Goal: Task Accomplishment & Management: Manage account settings

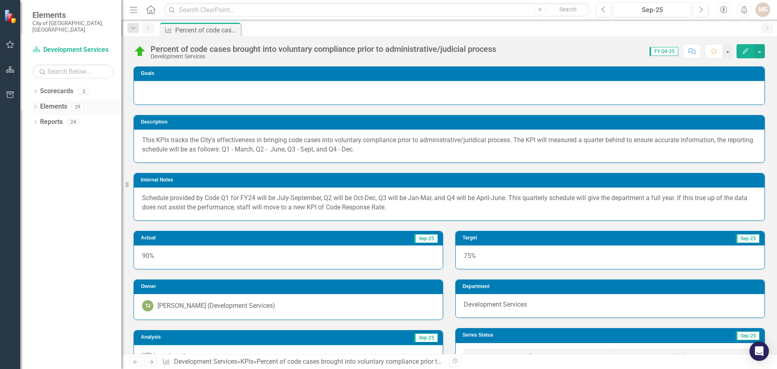
click at [35, 105] on icon "Dropdown" at bounding box center [35, 107] width 6 height 4
click at [38, 131] on div "Dropdown KPI KPIs 13" at bounding box center [78, 138] width 85 height 15
click at [39, 136] on icon at bounding box center [39, 138] width 2 height 4
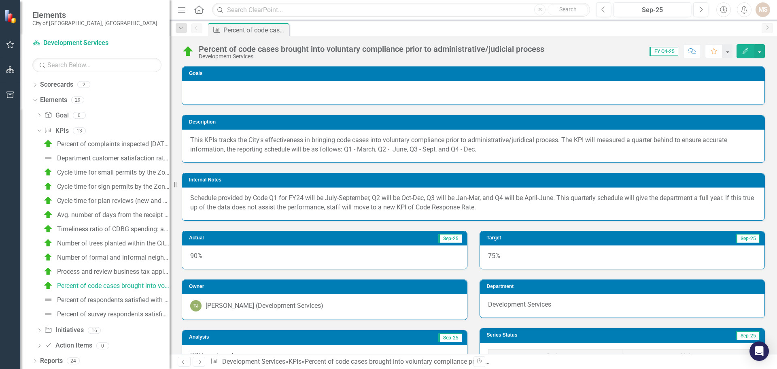
drag, startPoint x: 125, startPoint y: 186, endPoint x: 170, endPoint y: 189, distance: 45.4
click at [170, 187] on div "Resize" at bounding box center [173, 184] width 6 height 369
click at [38, 130] on icon "Dropdown" at bounding box center [38, 131] width 4 height 6
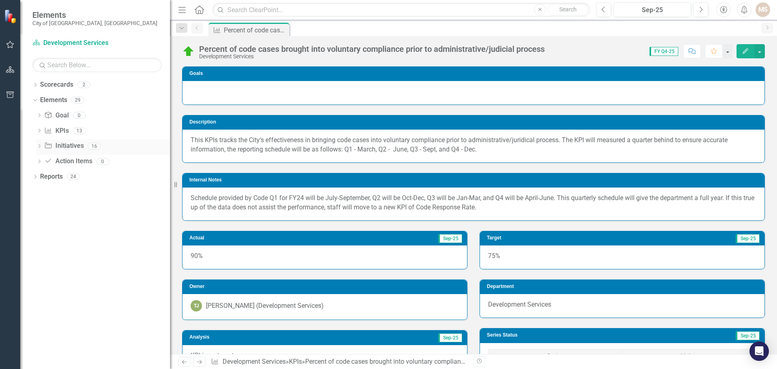
click at [39, 145] on icon "Dropdown" at bounding box center [39, 147] width 6 height 4
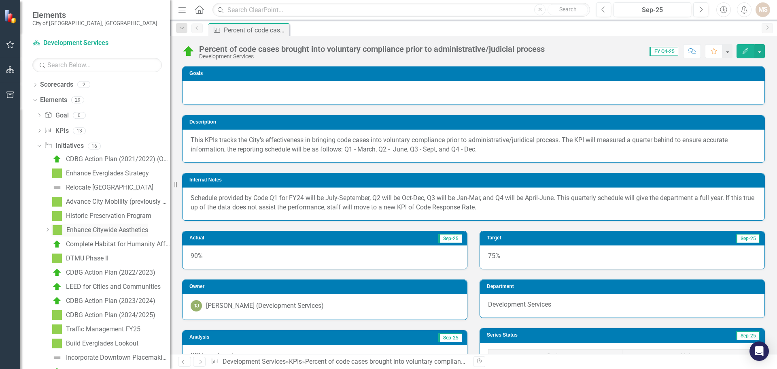
click at [98, 226] on link "Enhance Citywide Aesthetics" at bounding box center [100, 229] width 98 height 13
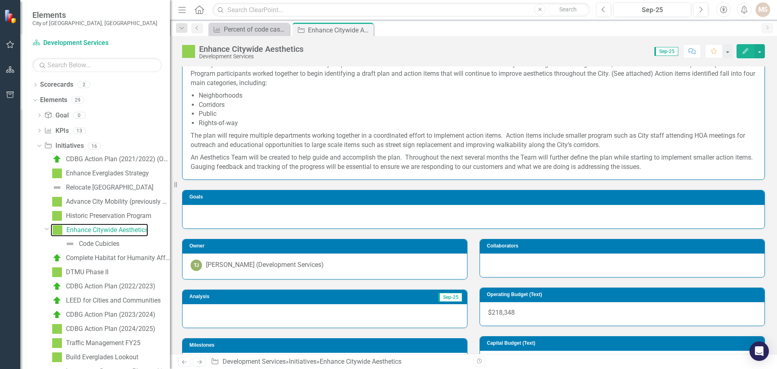
scroll to position [162, 0]
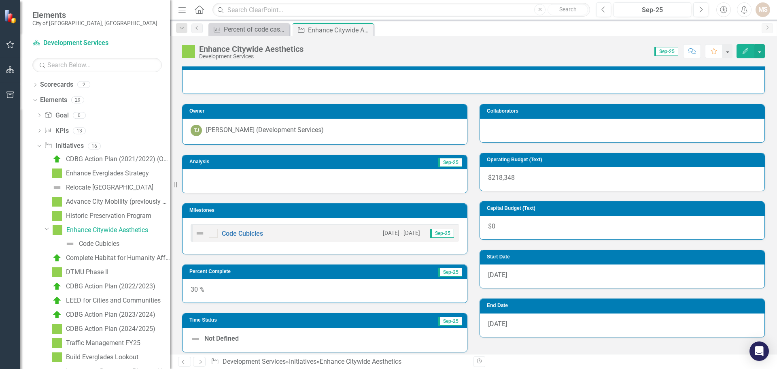
click at [306, 183] on div at bounding box center [325, 180] width 285 height 23
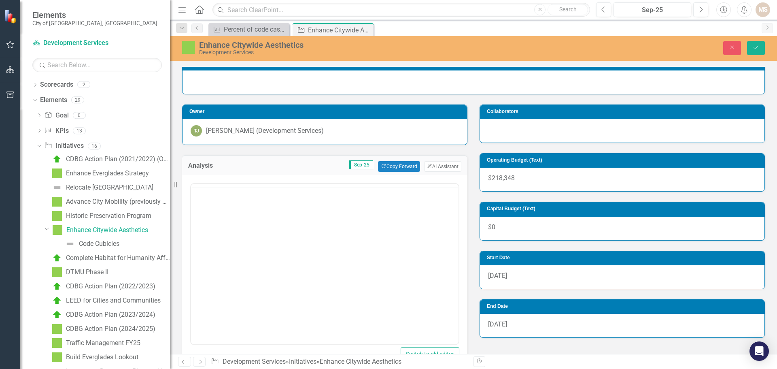
scroll to position [0, 0]
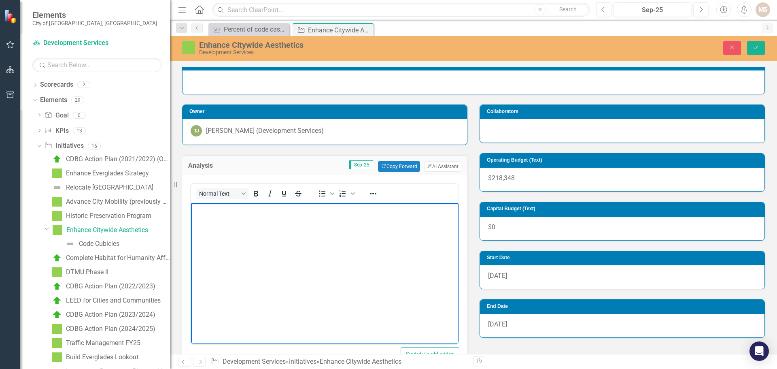
click at [260, 243] on body "Rich Text Area. Press ALT-0 for help." at bounding box center [325, 263] width 268 height 121
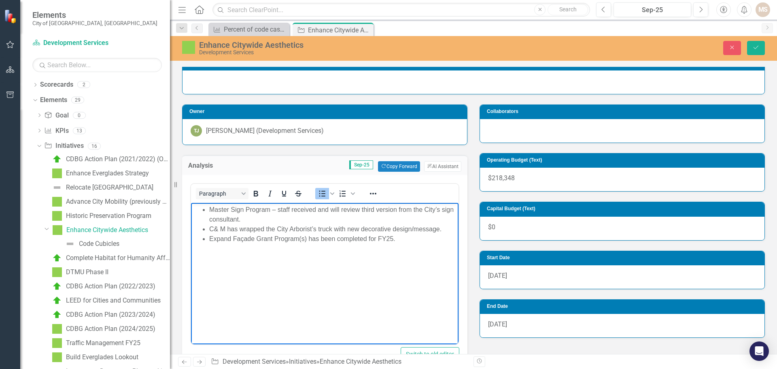
click at [202, 211] on ul "Master Sign Program – staff received and will review third version from the Cit…" at bounding box center [325, 224] width 264 height 39
click at [384, 242] on li "Expand Façade Grant Program(s) has been completed for FY25." at bounding box center [332, 239] width 247 height 10
click at [201, 239] on ul "Master Sign Program – staff received and will review third version from the Cit…" at bounding box center [325, 224] width 264 height 39
click at [211, 209] on li "Master Sign Program – staff received and will review third version from the Cit…" at bounding box center [332, 214] width 247 height 19
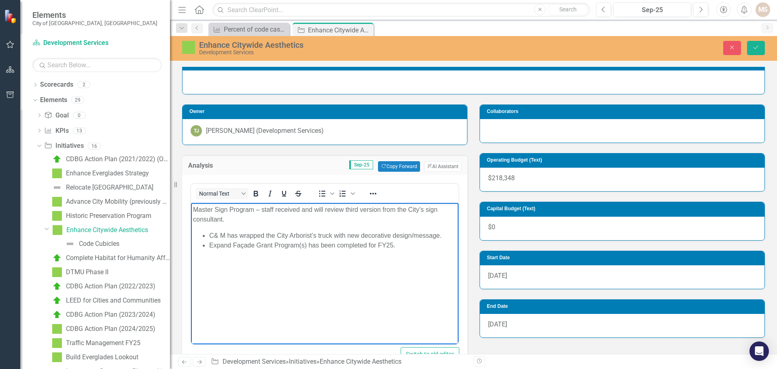
click at [210, 235] on li "C& M has wrapped the City Arborist’s truck with new decorative design/message." at bounding box center [332, 236] width 247 height 10
click at [210, 250] on li "Expand Façade Grant Program(s) has been completed for FY25." at bounding box center [332, 252] width 247 height 10
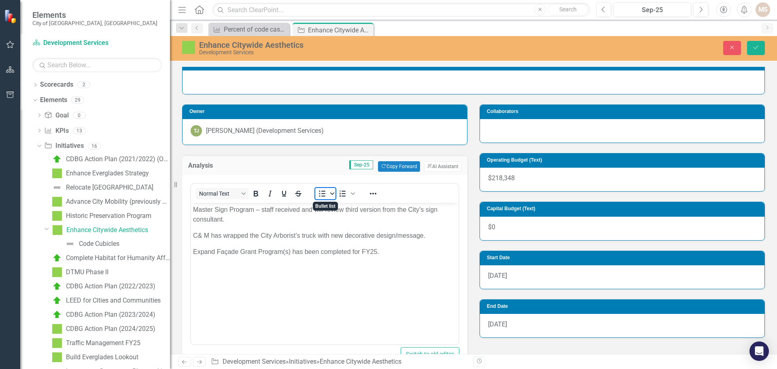
click at [331, 193] on icon "Bullet list" at bounding box center [332, 193] width 4 height 2
click at [248, 222] on p "Master Sign Program – staff received and will review third version from the Cit…" at bounding box center [325, 214] width 264 height 19
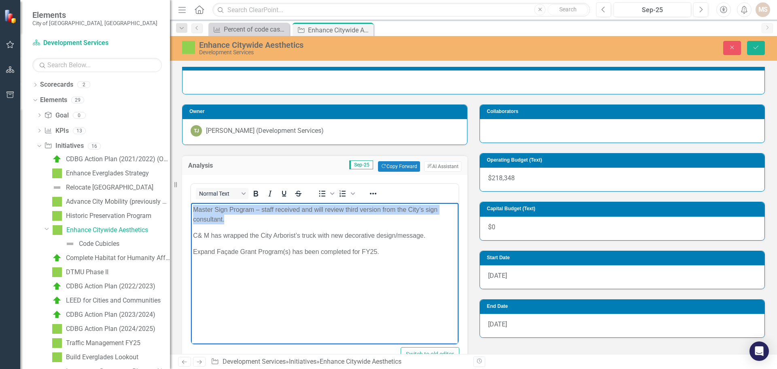
drag, startPoint x: 232, startPoint y: 222, endPoint x: 227, endPoint y: 204, distance: 18.5
click at [194, 213] on p "Master Sign Program – staff received and will review third version from the Cit…" at bounding box center [325, 214] width 264 height 19
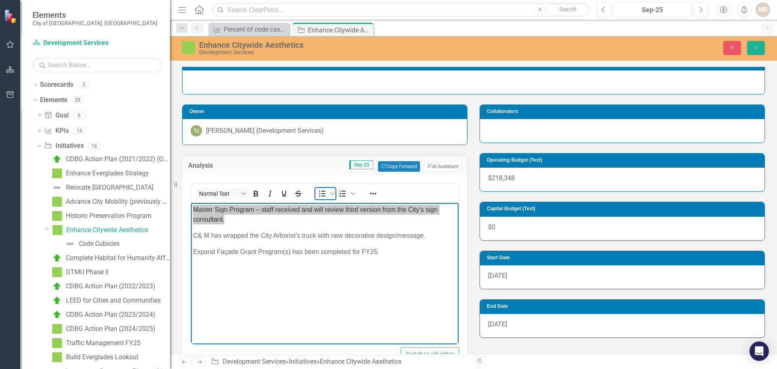
click at [323, 196] on icon "Bullet list" at bounding box center [322, 194] width 6 height 6
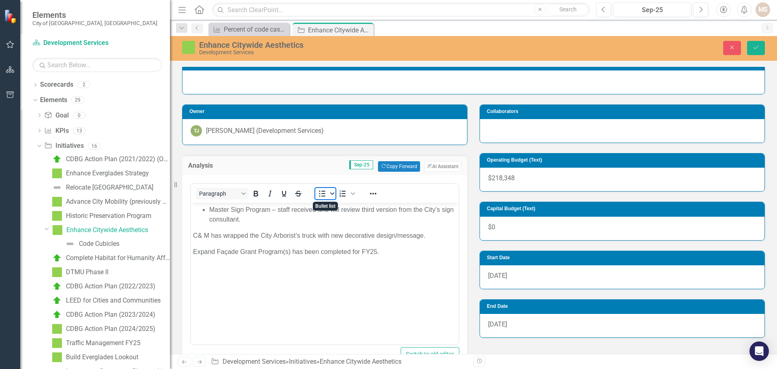
click at [333, 194] on icon "Bullet list" at bounding box center [332, 193] width 4 height 2
click at [208, 207] on ul "Master Sign Program – staff received and will review third version from the Cit…" at bounding box center [325, 214] width 264 height 19
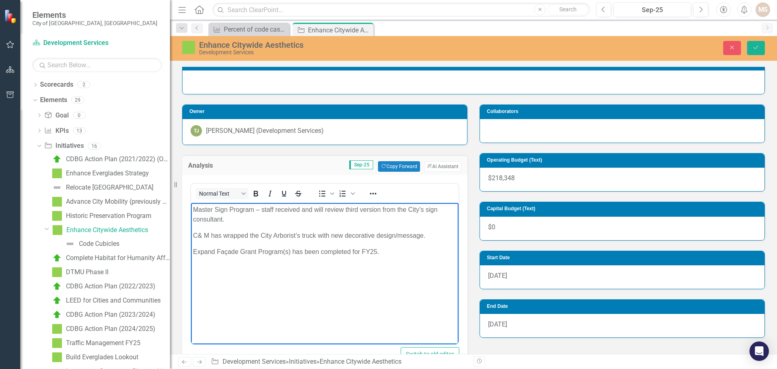
click at [193, 235] on p "C& M has wrapped the City Arborist’s truck with new decorative design/message." at bounding box center [325, 236] width 264 height 10
paste body "Rich Text Area. Press ALT-0 for help."
click at [192, 248] on body "Master Sign Program – staff received and will review third version from the Cit…" at bounding box center [325, 263] width 268 height 121
click at [194, 208] on p "Master Sign Program – staff received and will review third version from the Cit…" at bounding box center [325, 214] width 264 height 19
click at [236, 226] on body "• Master Sign Program – staff received and will review third version from the C…" at bounding box center [325, 263] width 268 height 121
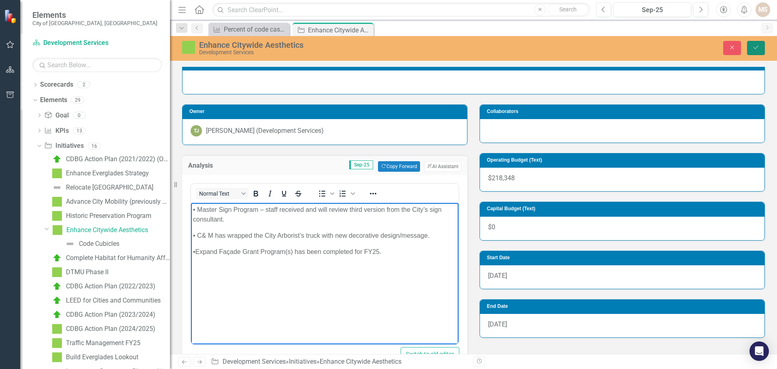
click at [752, 44] on button "Save" at bounding box center [756, 48] width 18 height 14
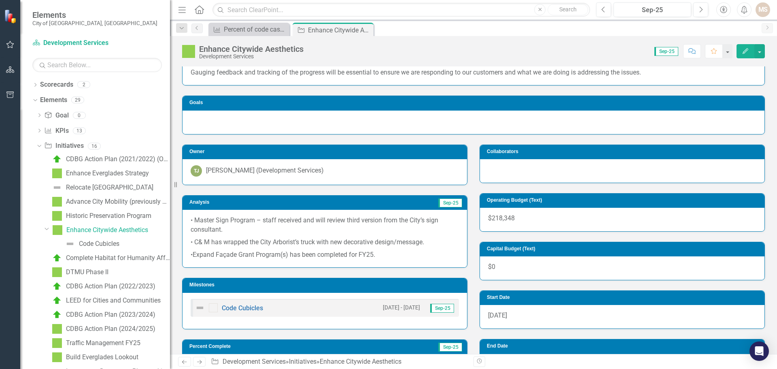
scroll to position [243, 0]
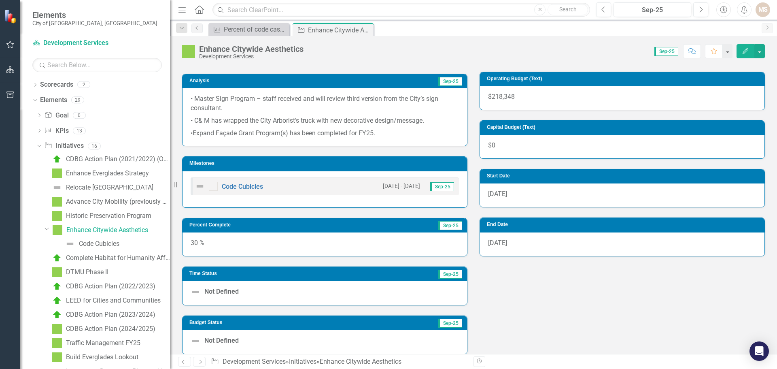
click at [289, 237] on div "30 %" at bounding box center [325, 243] width 285 height 23
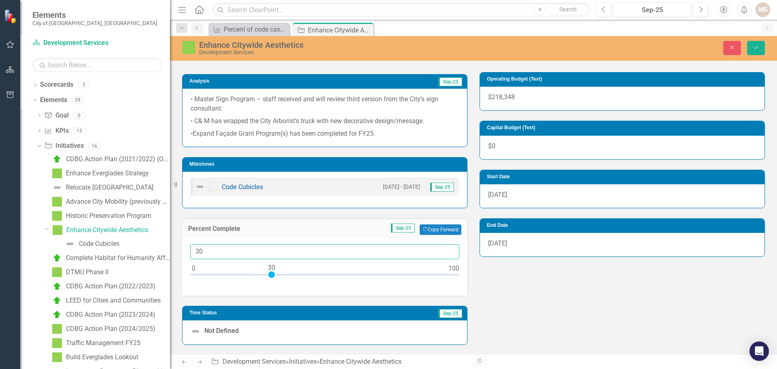
click at [270, 246] on input "30" at bounding box center [324, 251] width 269 height 15
type input "35"
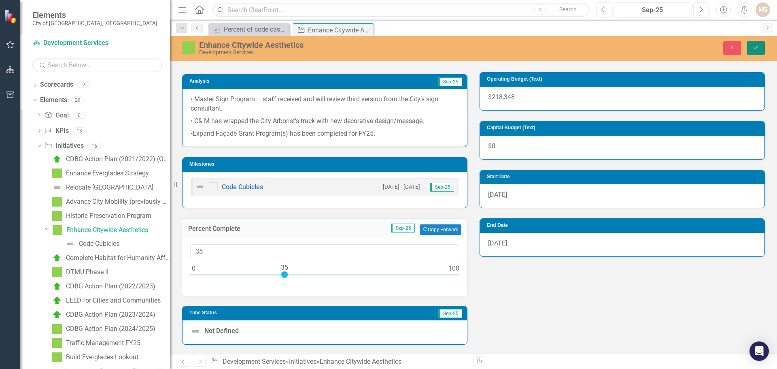
click at [751, 43] on button "Save" at bounding box center [756, 48] width 18 height 14
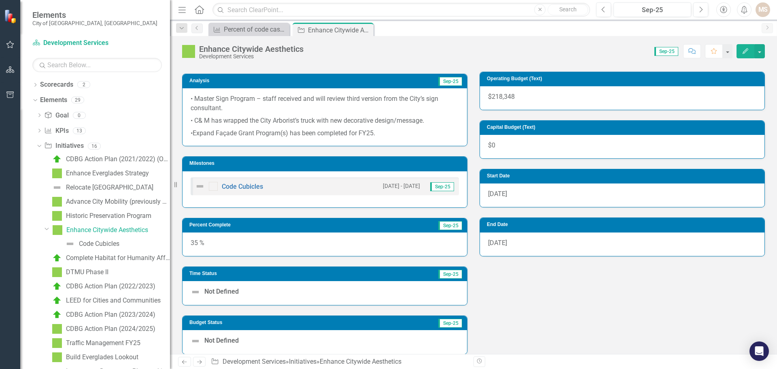
click at [397, 132] on p "•Expand Façade Grant Program(s) has been completed for FY25." at bounding box center [325, 132] width 268 height 11
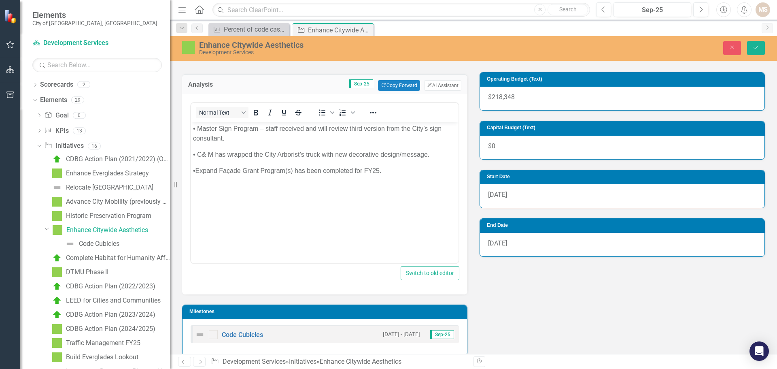
scroll to position [0, 0]
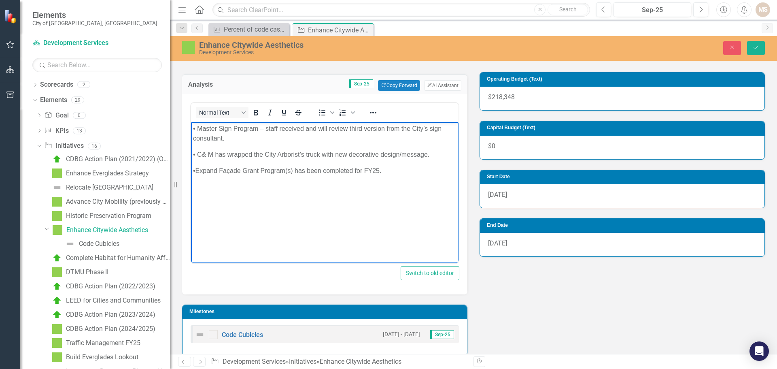
click at [236, 135] on p "• Master Sign Program – staff received and will review third version from the C…" at bounding box center [325, 133] width 264 height 19
click at [305, 205] on body "• Master Sign Program – staff received and will review third version from the C…" at bounding box center [325, 182] width 268 height 121
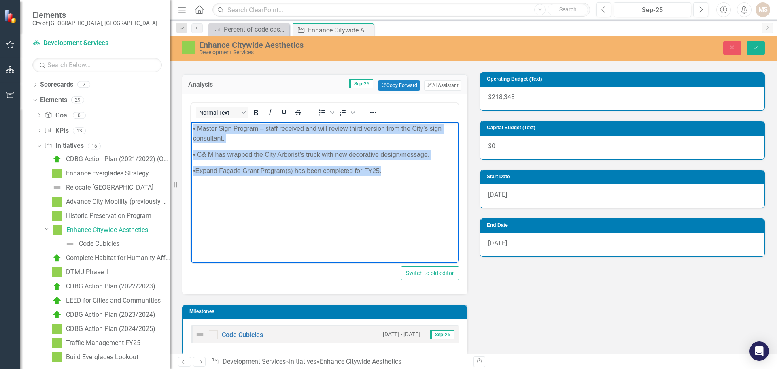
drag, startPoint x: 388, startPoint y: 172, endPoint x: 192, endPoint y: 126, distance: 201.5
click at [192, 126] on body "• Master Sign Program – staff received and will review third version from the C…" at bounding box center [325, 182] width 268 height 121
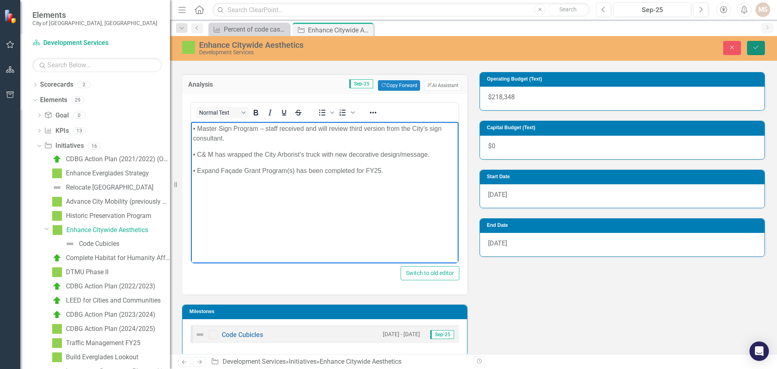
click at [753, 46] on icon "Save" at bounding box center [756, 48] width 7 height 6
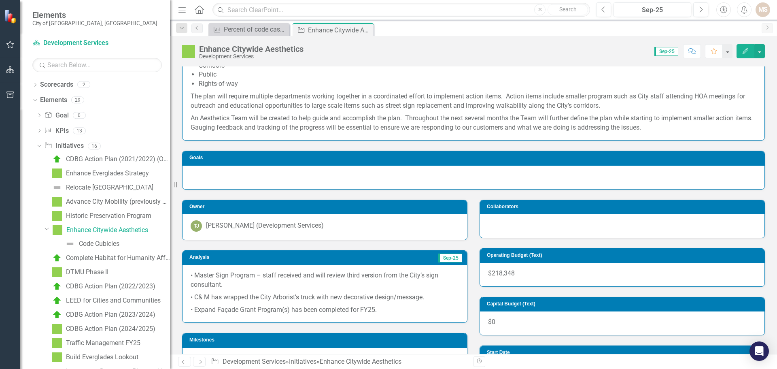
scroll to position [162, 0]
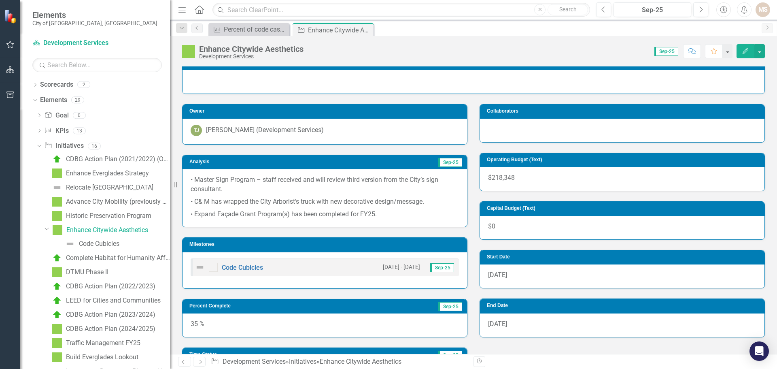
click at [394, 211] on p "• Expand Façade Grant Program(s) has been completed for FY25." at bounding box center [325, 213] width 268 height 11
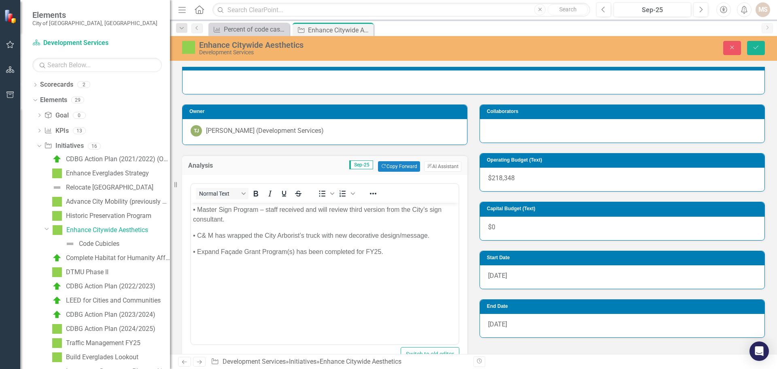
scroll to position [0, 0]
click at [208, 236] on p "• C& M has wrapped the City Arborist’s truck with new decorative design/message." at bounding box center [325, 236] width 264 height 10
click at [755, 49] on icon "Save" at bounding box center [756, 48] width 7 height 6
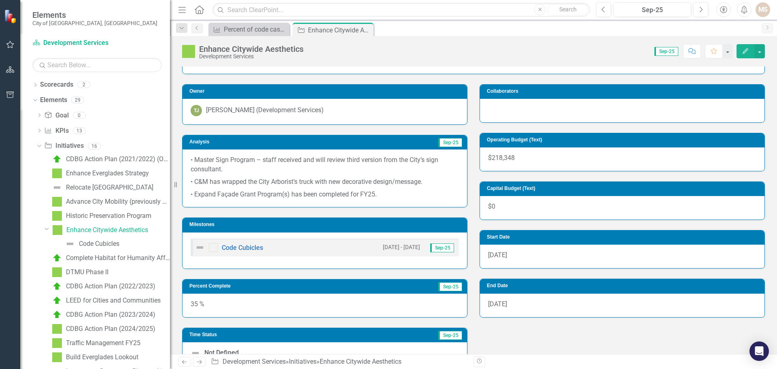
scroll to position [202, 0]
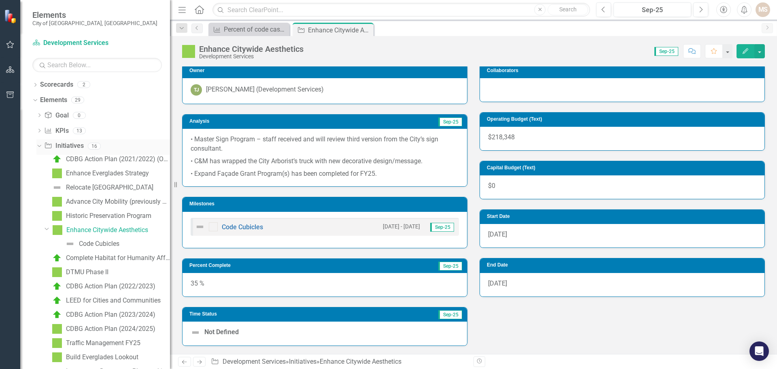
click at [37, 142] on div "Dropdown Initiative Initiatives 16" at bounding box center [103, 146] width 134 height 15
click at [37, 144] on icon "Dropdown" at bounding box center [38, 146] width 4 height 6
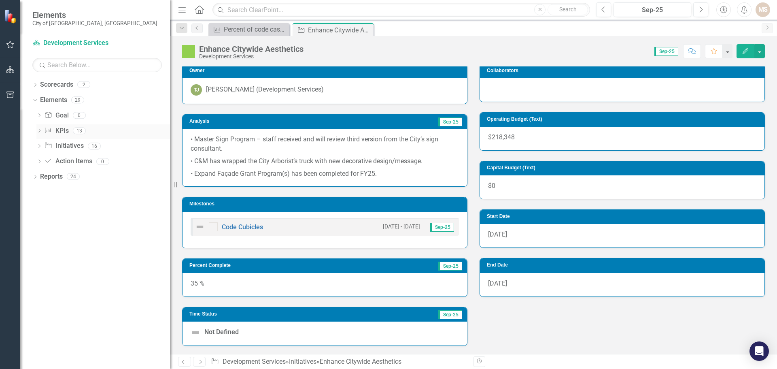
click at [39, 129] on div "Dropdown" at bounding box center [39, 131] width 6 height 7
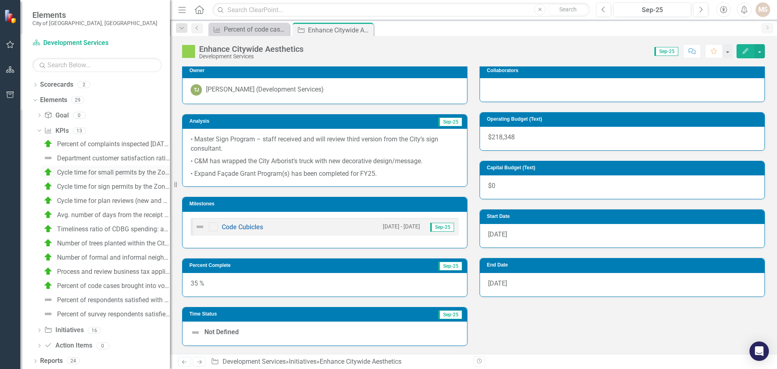
click at [118, 169] on div "Cycle time for small permits by the Zoning Division (Building Plan Review) (Day…" at bounding box center [113, 172] width 113 height 7
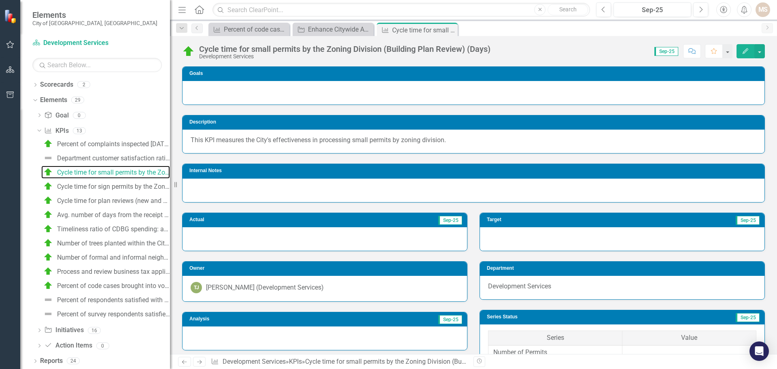
scroll to position [121, 0]
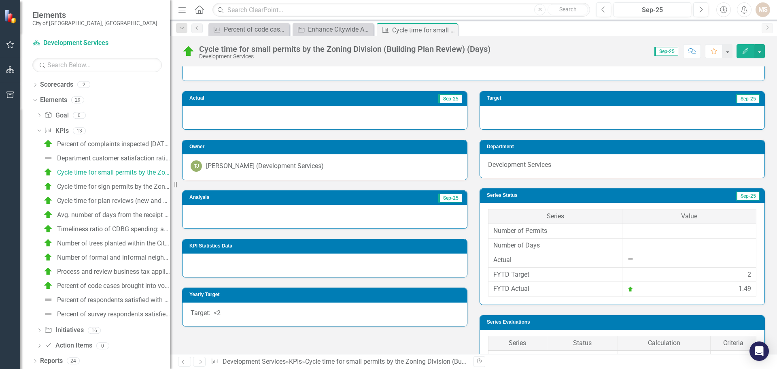
click at [285, 220] on div at bounding box center [325, 216] width 285 height 23
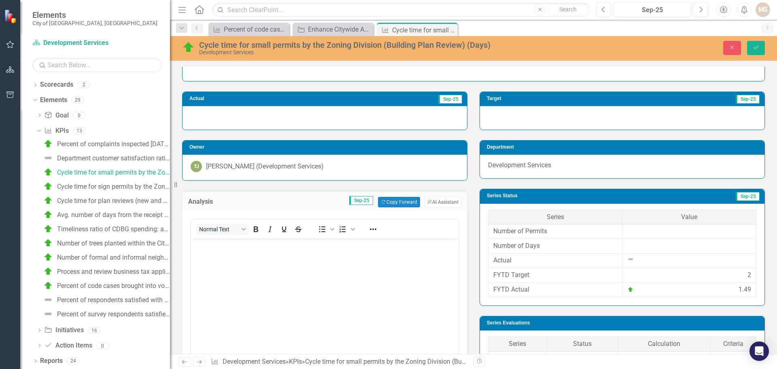
scroll to position [0, 0]
click at [284, 266] on body "Rich Text Area. Press ALT-0 for help." at bounding box center [325, 298] width 268 height 121
paste body "Rich Text Area. Press ALT-0 for help."
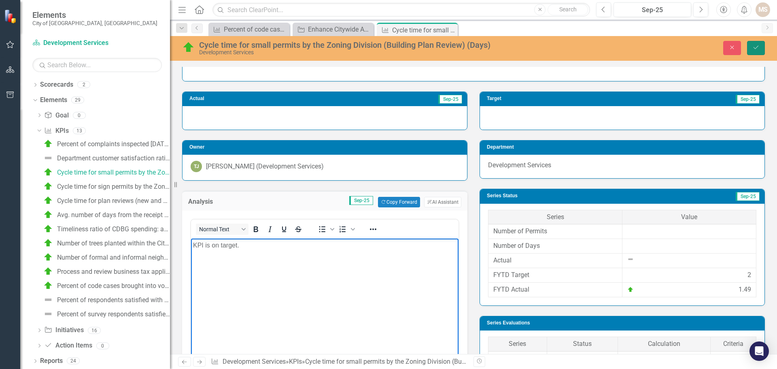
click at [757, 51] on button "Save" at bounding box center [756, 48] width 18 height 14
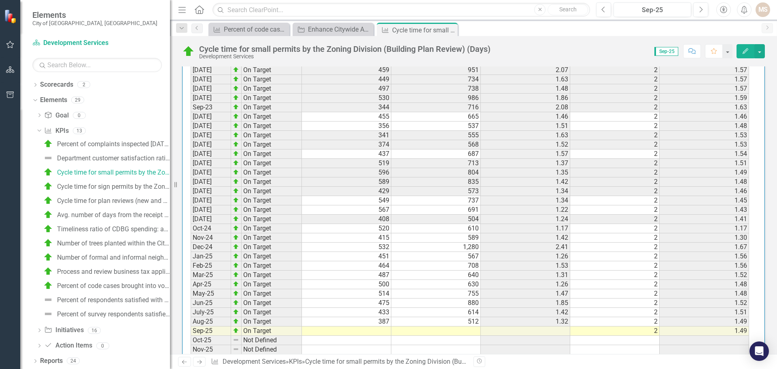
scroll to position [769, 0]
click at [374, 332] on td at bounding box center [346, 330] width 89 height 9
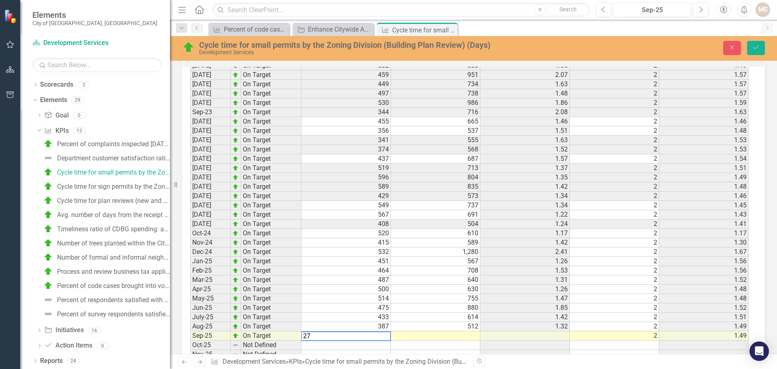
type textarea "277"
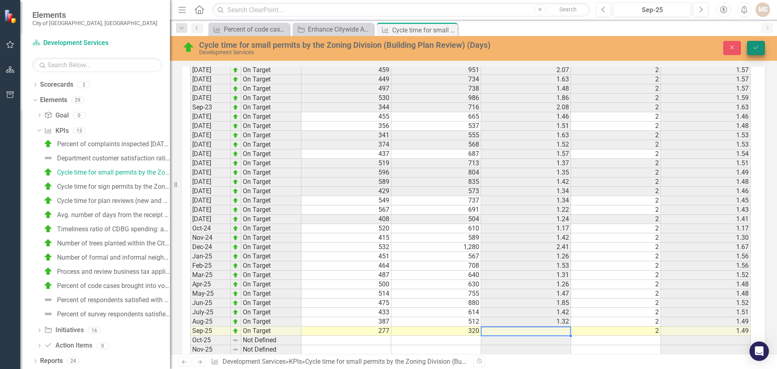
type textarea "320"
click at [749, 47] on button "Save" at bounding box center [756, 48] width 18 height 14
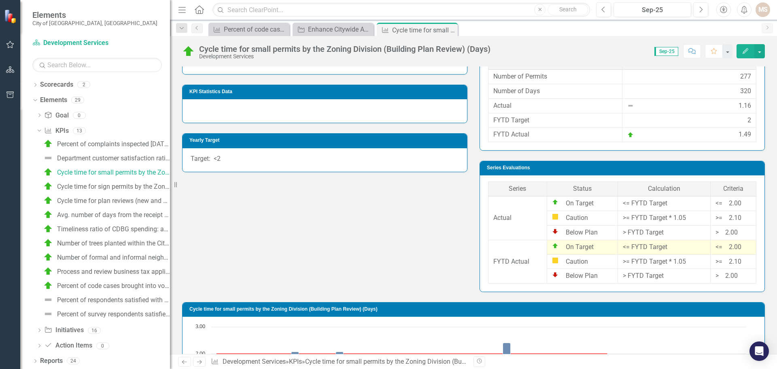
scroll to position [0, 0]
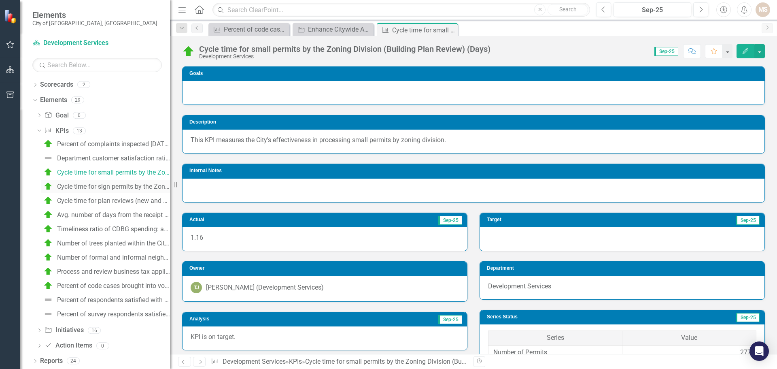
click at [66, 183] on div "Cycle time for sign permits by the Zoning Division (Building Plan Review) (Days)" at bounding box center [113, 186] width 113 height 7
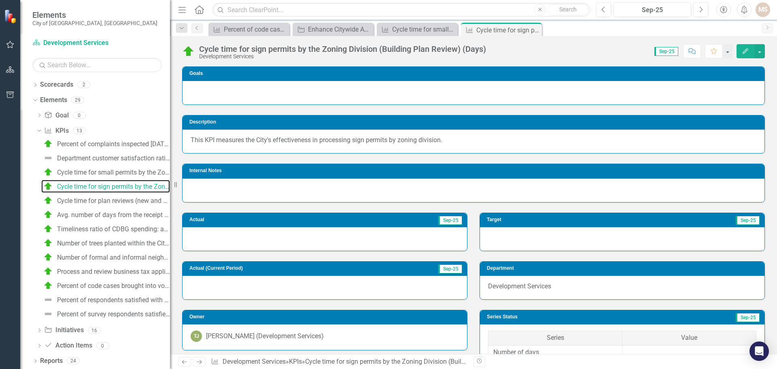
scroll to position [121, 0]
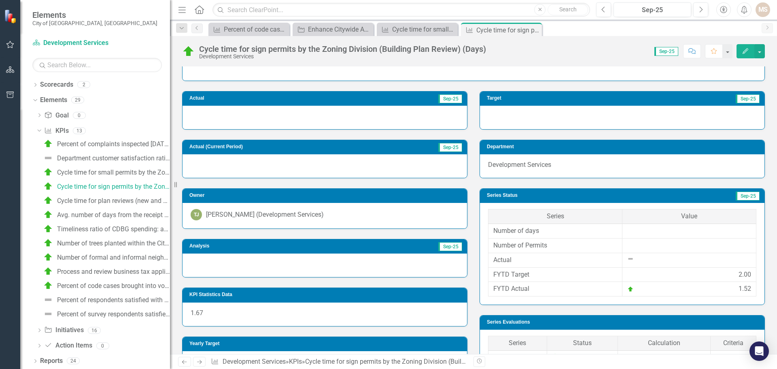
click at [298, 264] on div at bounding box center [325, 264] width 285 height 23
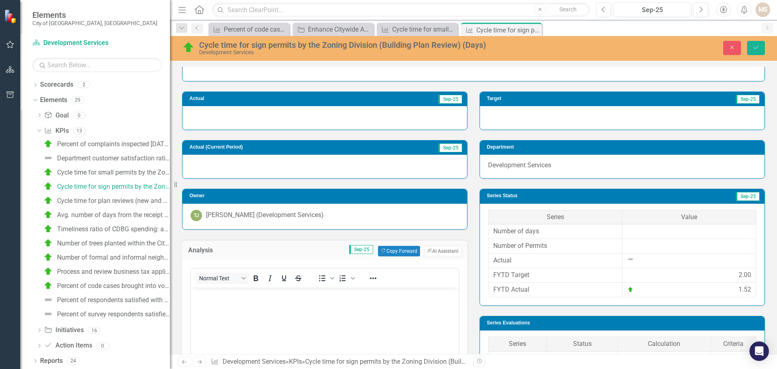
scroll to position [0, 0]
click at [295, 306] on body "Rich Text Area. Press ALT-0 for help." at bounding box center [325, 347] width 268 height 121
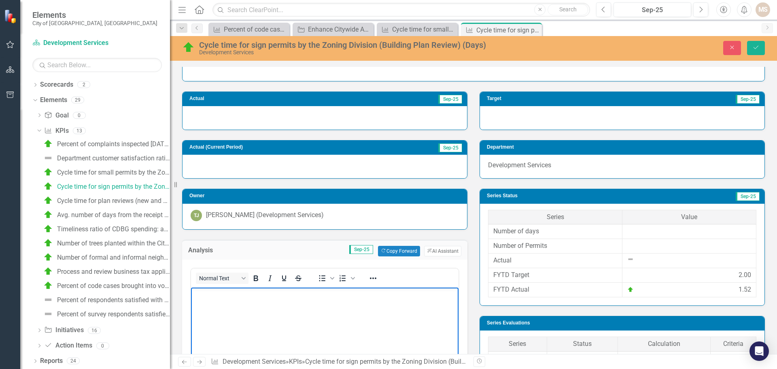
paste body "Rich Text Area. Press ALT-0 for help."
click at [757, 45] on icon "Save" at bounding box center [756, 48] width 7 height 6
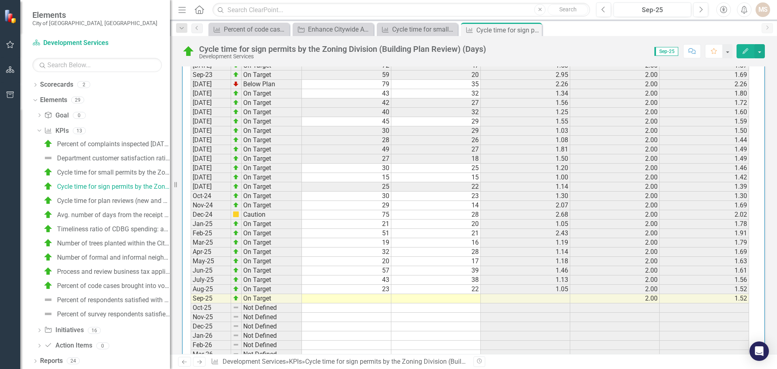
scroll to position [850, 0]
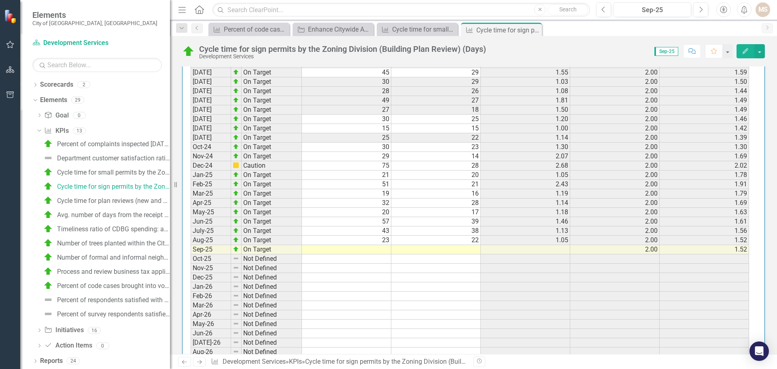
click at [381, 249] on td at bounding box center [346, 249] width 89 height 9
type textarea "25"
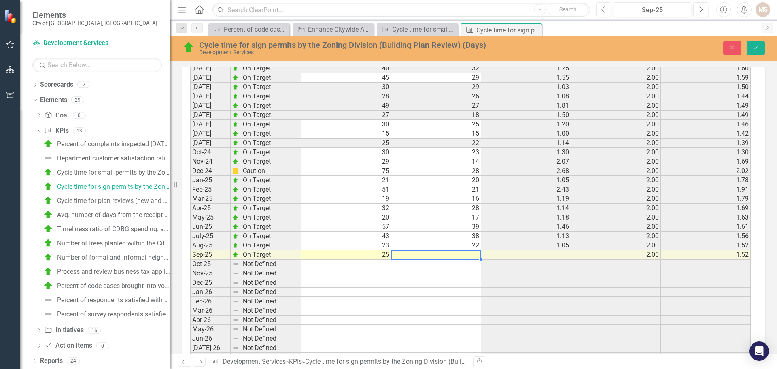
scroll to position [855, 0]
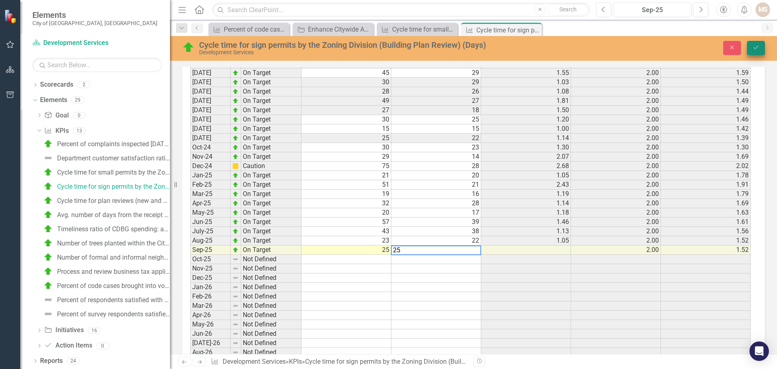
type textarea "25"
click at [754, 49] on icon "Save" at bounding box center [756, 48] width 7 height 6
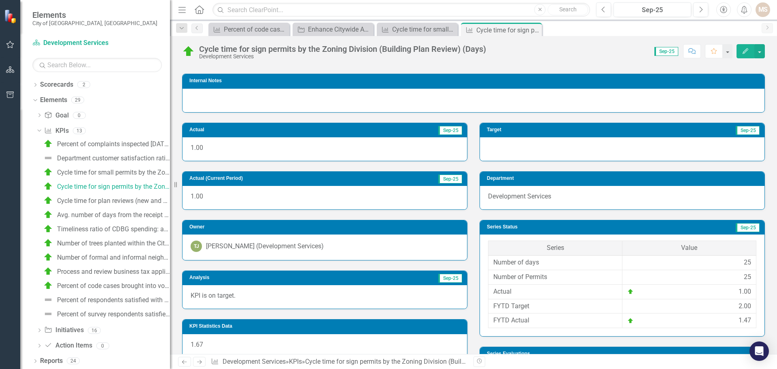
scroll to position [0, 0]
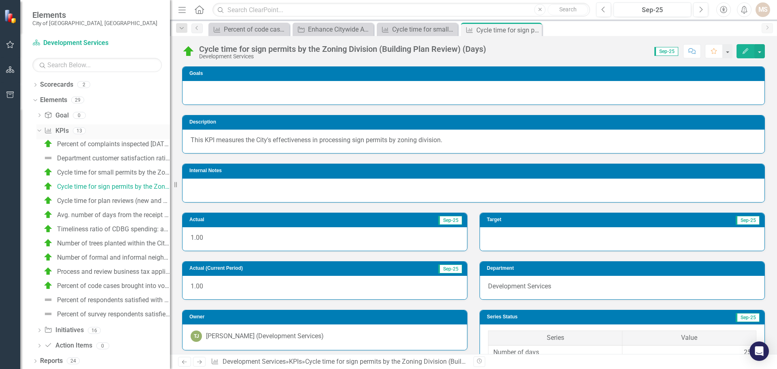
click at [37, 131] on icon "Dropdown" at bounding box center [38, 131] width 4 height 6
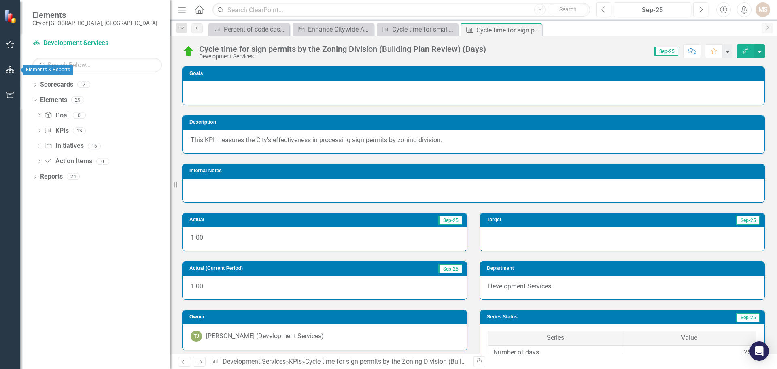
click at [8, 69] on icon "button" at bounding box center [10, 69] width 9 height 6
click at [34, 175] on icon "Dropdown" at bounding box center [35, 177] width 6 height 4
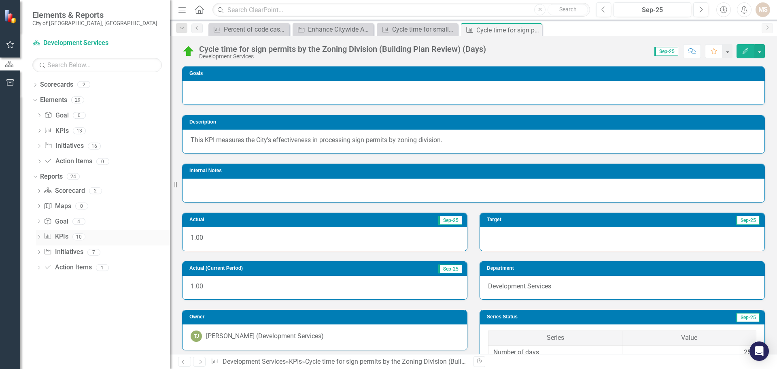
click at [37, 234] on div "Dropdown" at bounding box center [39, 237] width 6 height 7
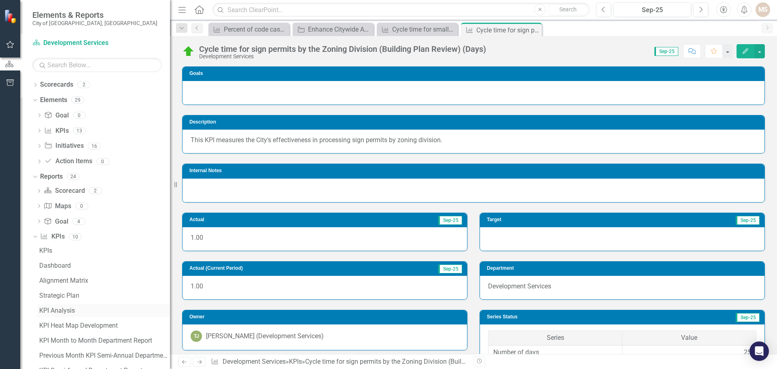
click at [64, 307] on div "KPI Analysis" at bounding box center [104, 310] width 131 height 7
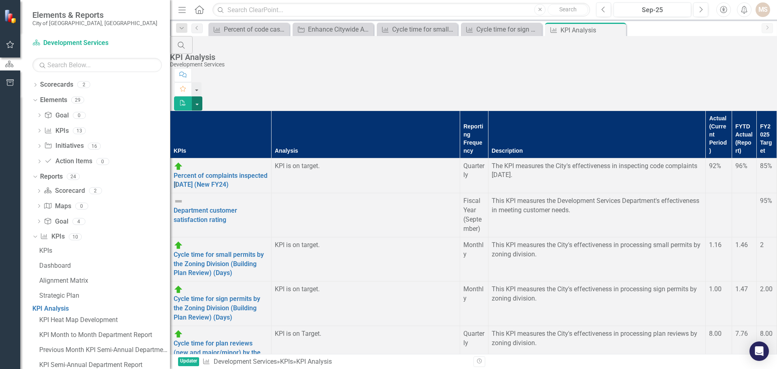
click at [202, 96] on button "button" at bounding box center [197, 103] width 11 height 14
click at [737, 64] on link "PDF Export to PDF" at bounding box center [733, 66] width 64 height 15
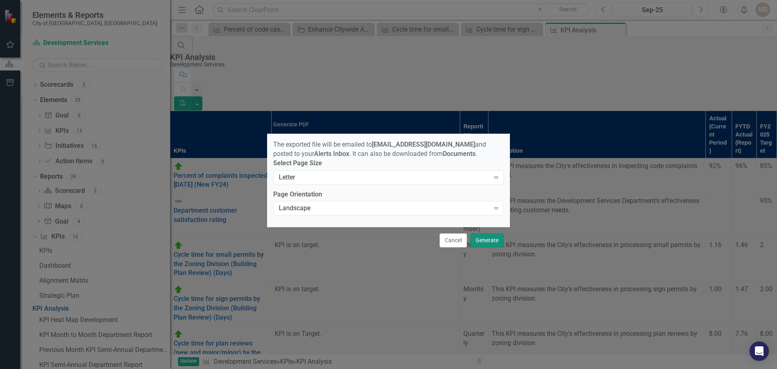
click at [493, 242] on button "Generate" at bounding box center [487, 240] width 34 height 14
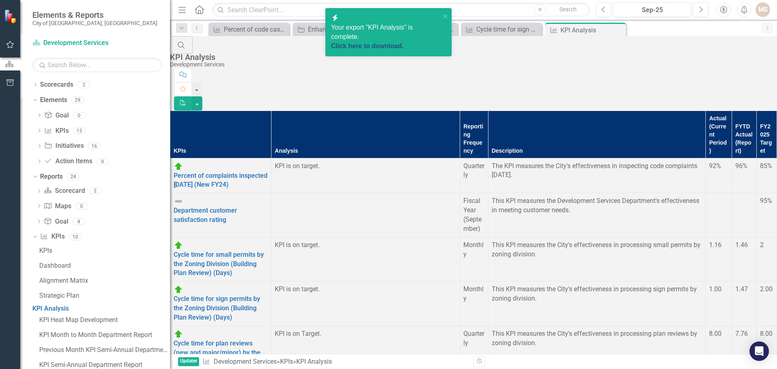
click at [379, 43] on link "Click here to download." at bounding box center [367, 46] width 73 height 7
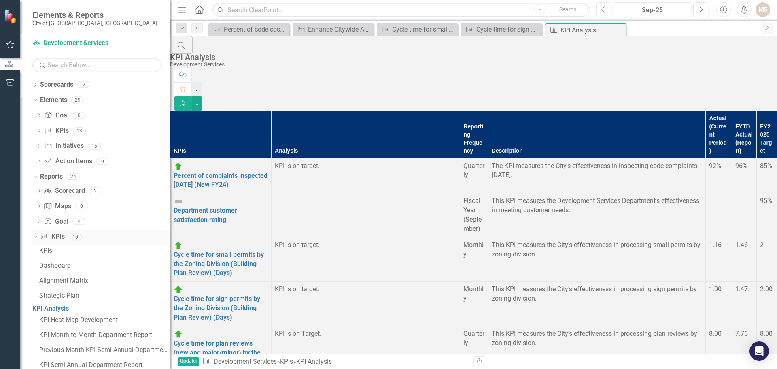
click at [36, 234] on icon "Dropdown" at bounding box center [34, 237] width 4 height 6
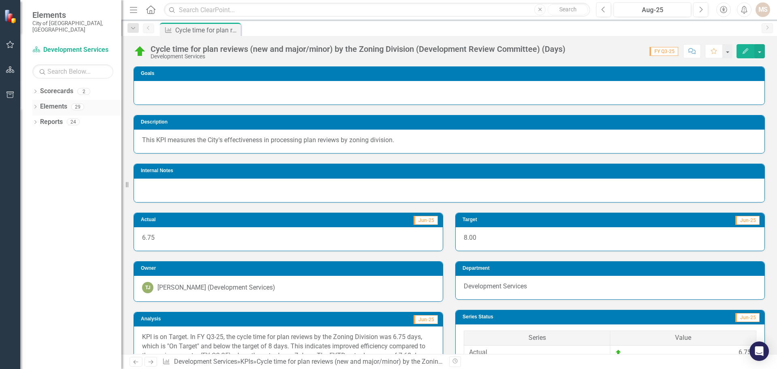
click at [36, 100] on div "Dropdown Elements 29" at bounding box center [76, 107] width 89 height 15
click at [35, 105] on icon "Dropdown" at bounding box center [35, 107] width 6 height 4
click at [37, 131] on div "Dropdown KPI KPIs 13" at bounding box center [78, 138] width 85 height 15
click at [37, 136] on icon "Dropdown" at bounding box center [39, 138] width 6 height 4
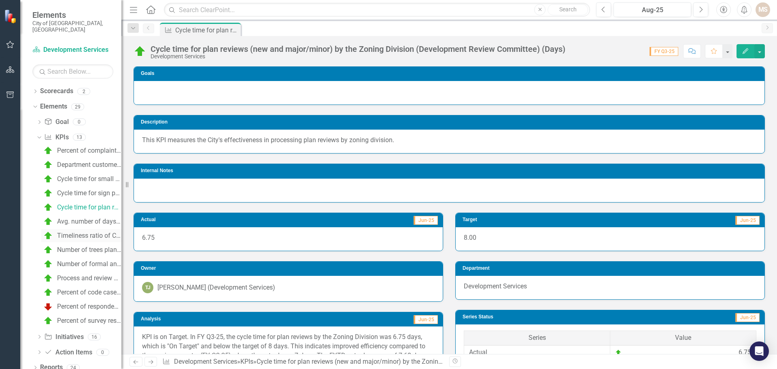
click at [71, 229] on link "Timeliness ratio of CDBG spending: annual CDBG allocation available by [DATE]" at bounding box center [81, 235] width 80 height 13
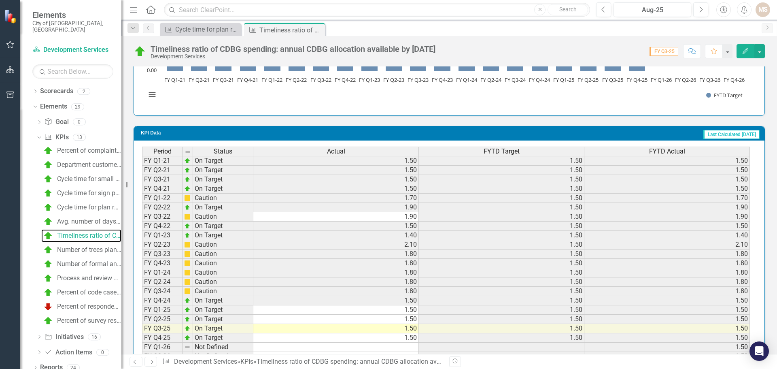
scroll to position [587, 0]
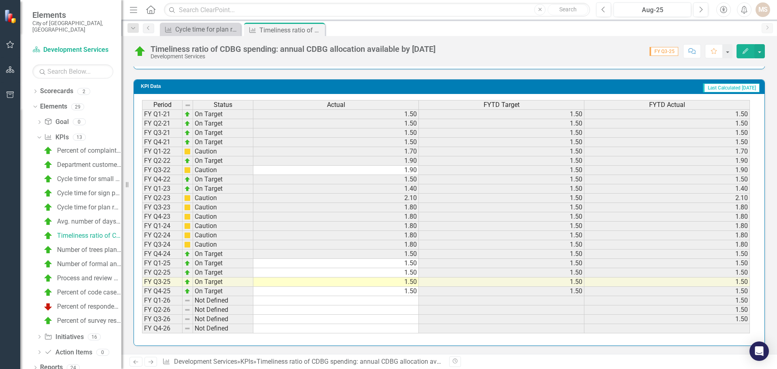
click at [389, 290] on td "1.50" at bounding box center [336, 291] width 166 height 9
click at [142, 297] on div "Period Status Actual FYTD Target FYTD Actual FY Q1-21 On Target 1.50 1.50 1.50 …" at bounding box center [142, 216] width 0 height 233
click at [432, 291] on td "1.50" at bounding box center [502, 291] width 166 height 9
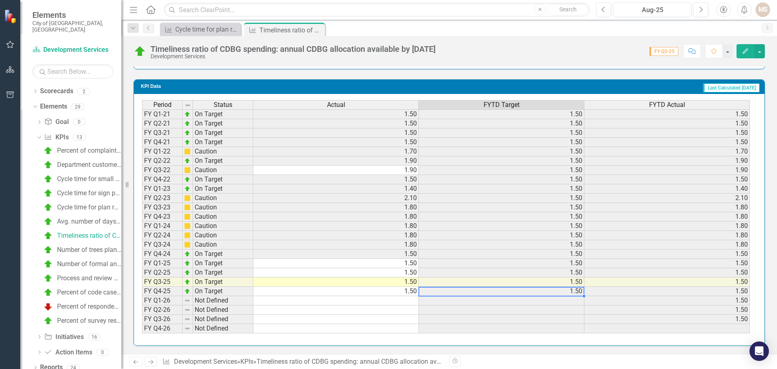
click at [142, 296] on div "Period Status Actual FYTD Target FYTD Actual FY Q1-21 On Target 1.50 1.50 1.50 …" at bounding box center [142, 216] width 0 height 233
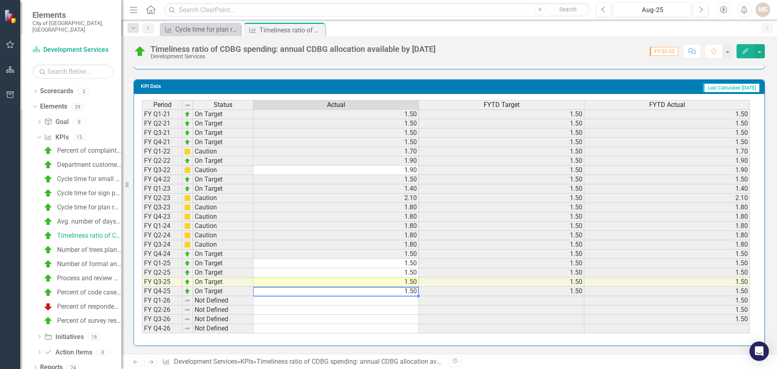
click at [312, 304] on td at bounding box center [336, 300] width 166 height 9
click at [151, 291] on td "FY Q4-25" at bounding box center [162, 291] width 40 height 9
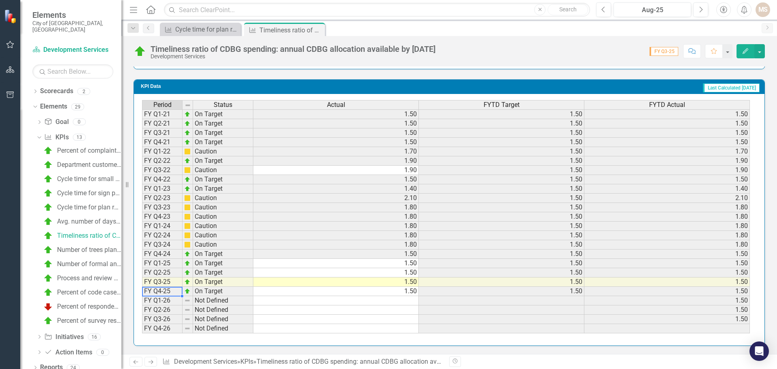
click at [204, 291] on td "On Target" at bounding box center [223, 291] width 60 height 9
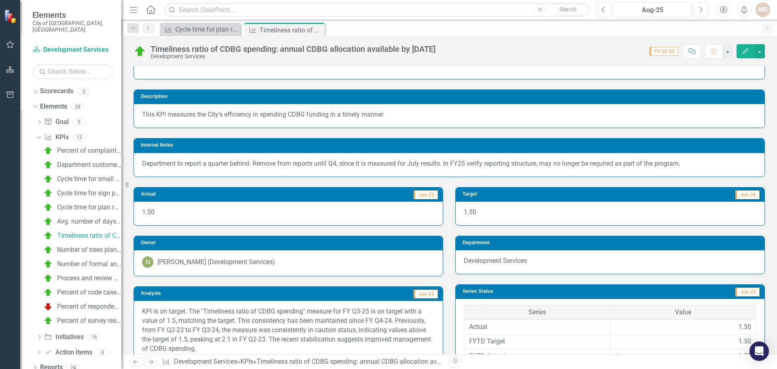
scroll to position [20, 0]
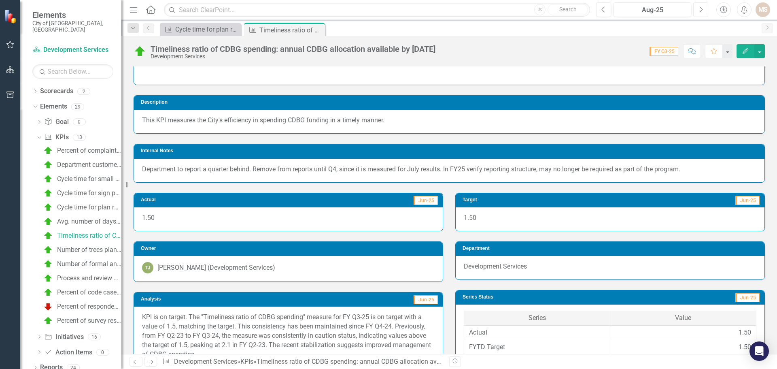
click at [700, 11] on icon "Next" at bounding box center [701, 9] width 4 height 7
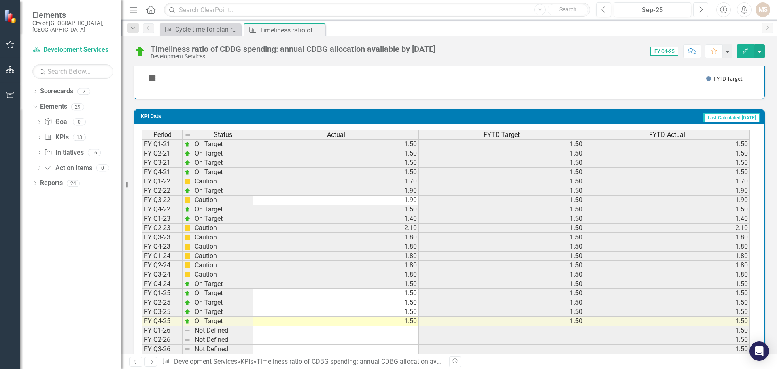
scroll to position [587, 0]
